Goal: Task Accomplishment & Management: Complete application form

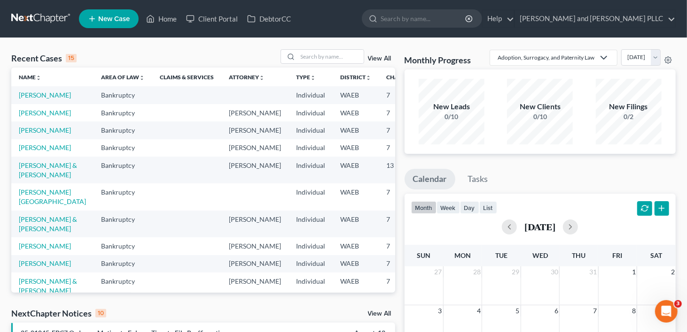
click at [121, 22] on span "New Case" at bounding box center [113, 18] width 31 height 7
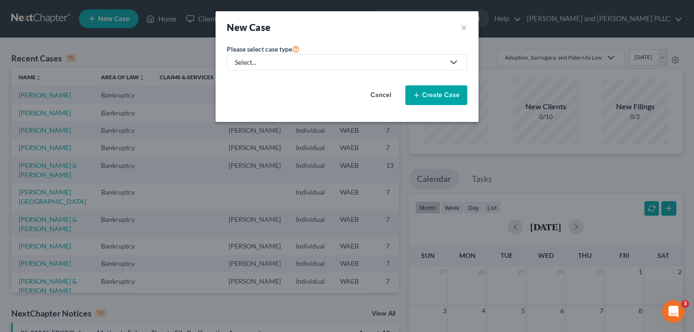
click at [283, 61] on div "Select..." at bounding box center [339, 62] width 209 height 9
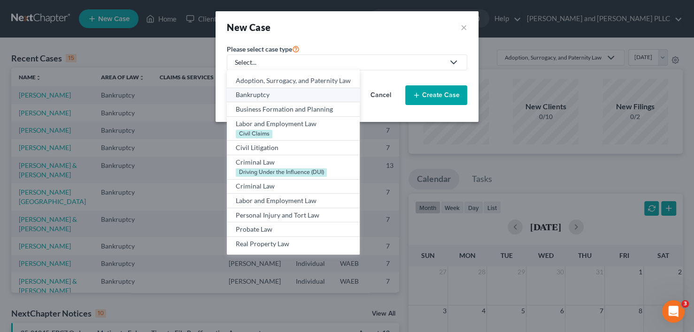
click at [262, 95] on div "Bankruptcy" at bounding box center [293, 94] width 115 height 9
select select "86"
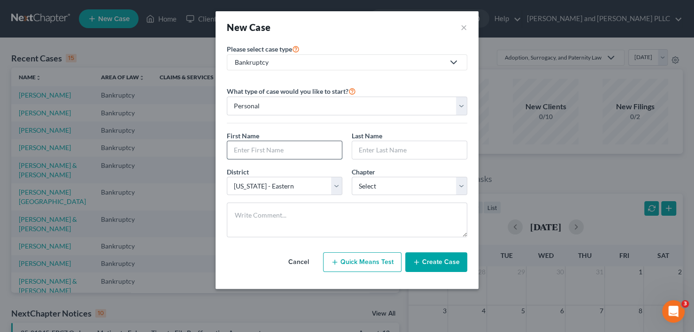
click at [286, 151] on input "text" at bounding box center [284, 150] width 115 height 18
type input "[PERSON_NAME]"
type input "O'Brien"
click at [418, 185] on select "Select 7 11 12 13" at bounding box center [410, 186] width 116 height 19
select select "0"
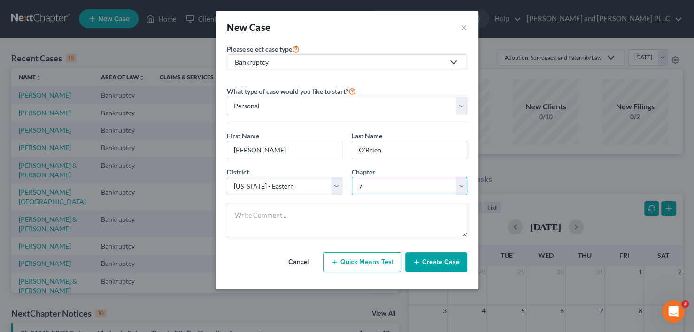
click at [352, 177] on select "Select 7 11 12 13" at bounding box center [410, 186] width 116 height 19
click at [433, 262] on button "Create Case" at bounding box center [436, 263] width 62 height 20
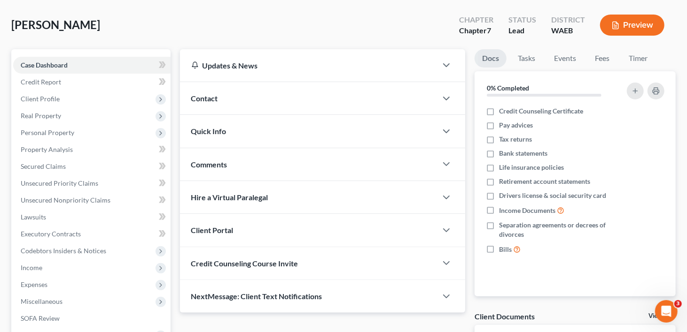
scroll to position [94, 0]
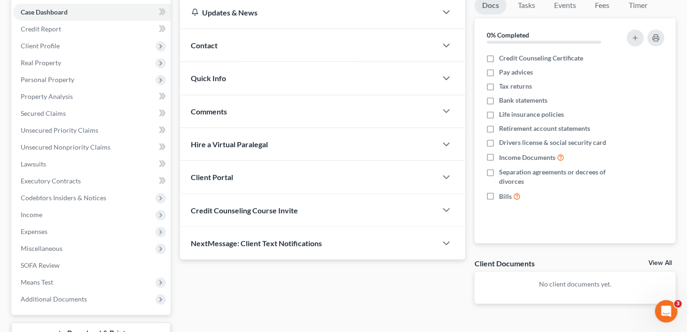
click at [250, 178] on div "Client Portal" at bounding box center [308, 177] width 257 height 32
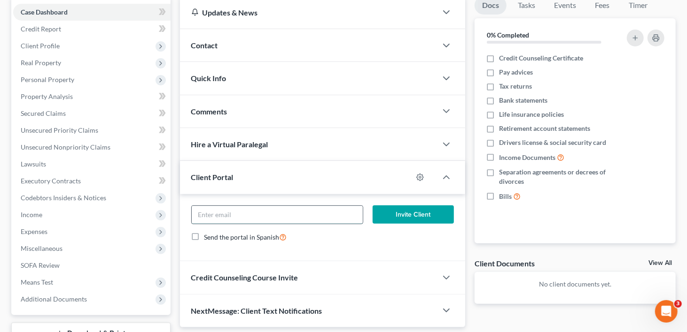
paste input "[EMAIL_ADDRESS][DOMAIN_NAME]"
type input "[EMAIL_ADDRESS][DOMAIN_NAME]"
click at [413, 211] on button "Invite Client" at bounding box center [412, 215] width 81 height 19
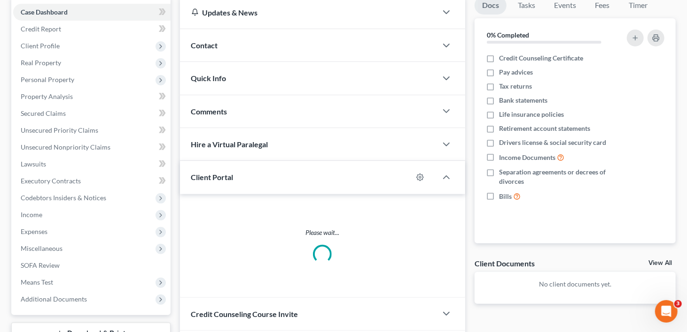
click at [298, 316] on div "Credit Counseling Course Invite" at bounding box center [308, 314] width 257 height 32
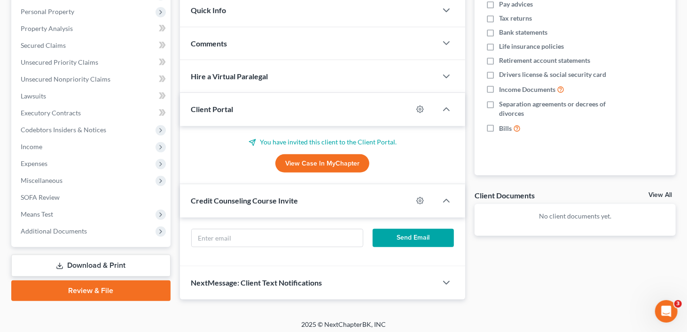
scroll to position [165, 0]
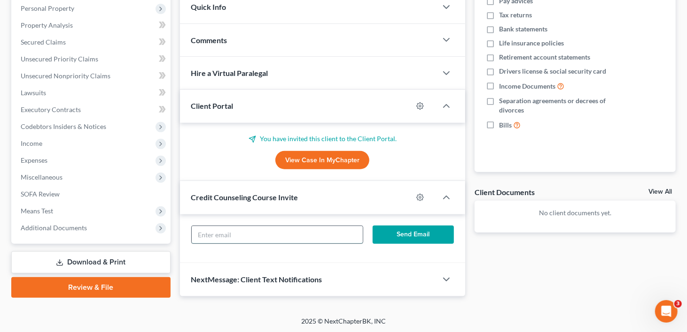
paste input "[EMAIL_ADDRESS][DOMAIN_NAME]"
type input "[EMAIL_ADDRESS][DOMAIN_NAME]"
click at [418, 236] on button "Send Email" at bounding box center [412, 235] width 81 height 19
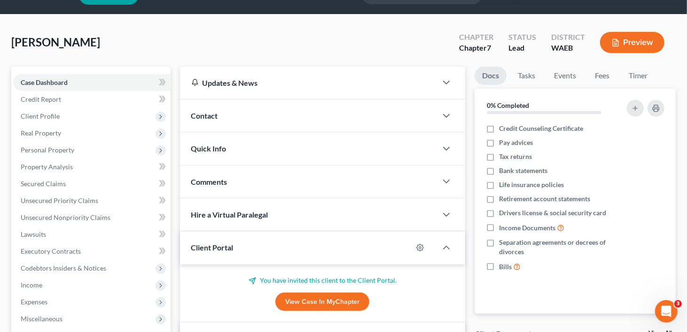
scroll to position [0, 0]
